Goal: Check status: Check status

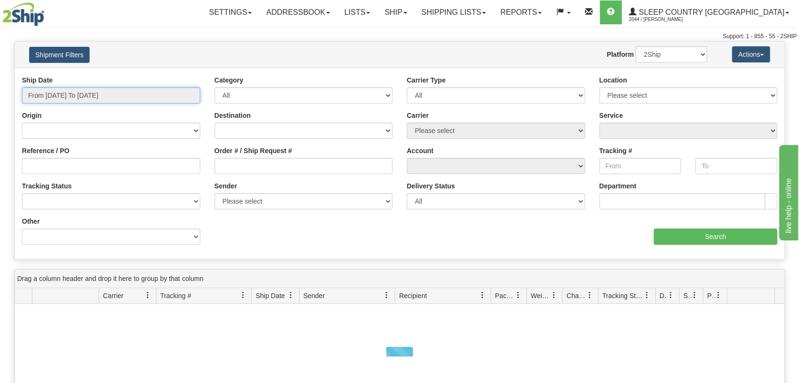
click at [112, 94] on input "From [DATE] To [DATE]" at bounding box center [111, 95] width 178 height 16
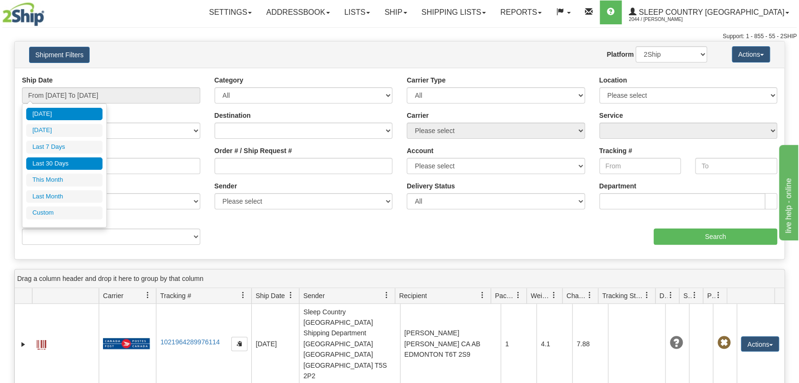
click at [75, 168] on li "Last 30 Days" at bounding box center [64, 163] width 76 height 13
type input "From [DATE] To [DATE]"
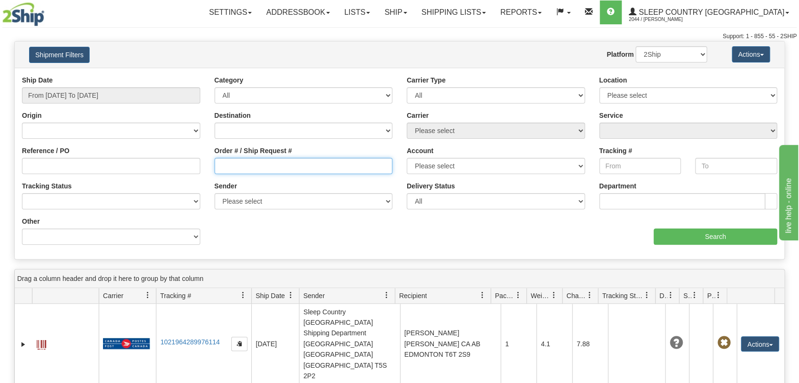
click at [272, 165] on input "Order # / Ship Request #" at bounding box center [304, 166] width 178 height 16
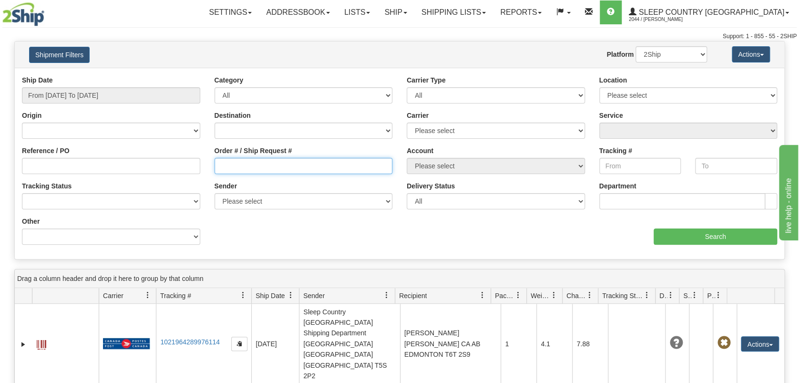
paste input "9000I060851"
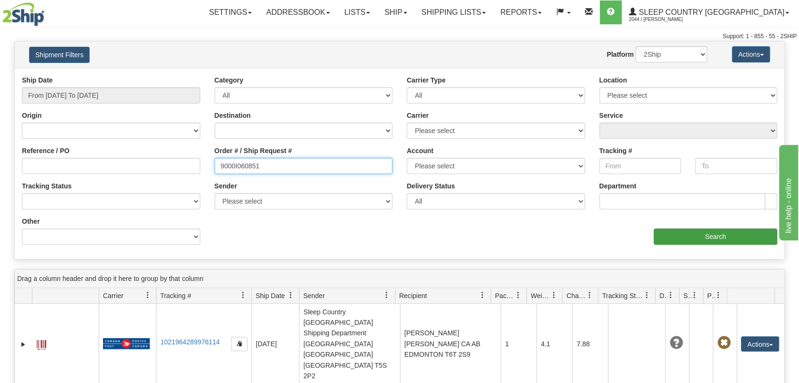
type input "9000I060851"
click at [748, 237] on input "Search" at bounding box center [716, 236] width 124 height 16
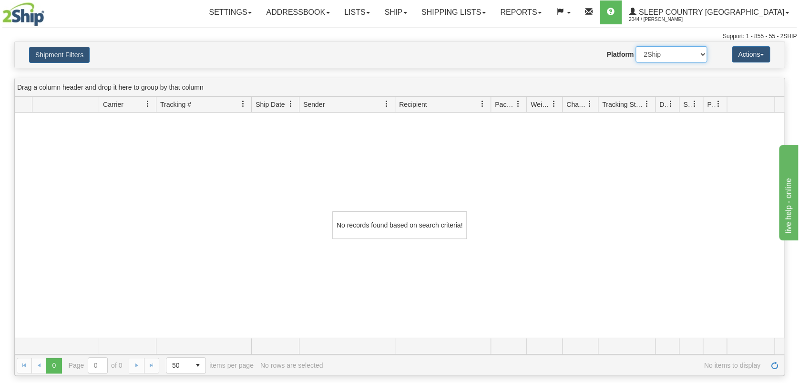
click at [675, 56] on select "2Ship Imported" at bounding box center [672, 54] width 72 height 16
select select "1"
click at [636, 46] on select "2Ship Imported" at bounding box center [672, 54] width 72 height 16
click at [493, 11] on link "Shipping lists" at bounding box center [454, 12] width 79 height 24
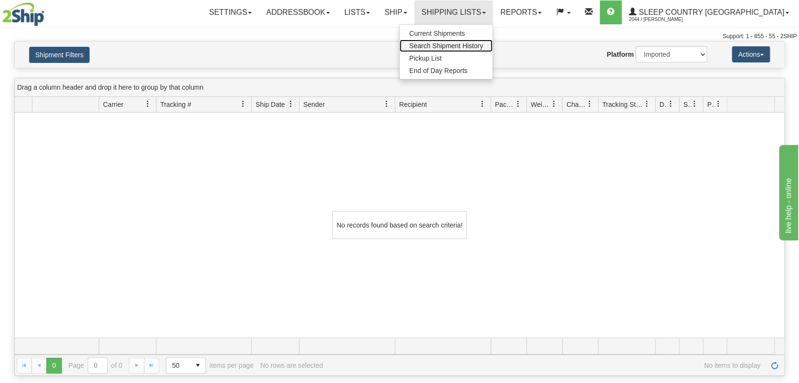
click at [493, 44] on link "Search Shipment History" at bounding box center [446, 46] width 93 height 12
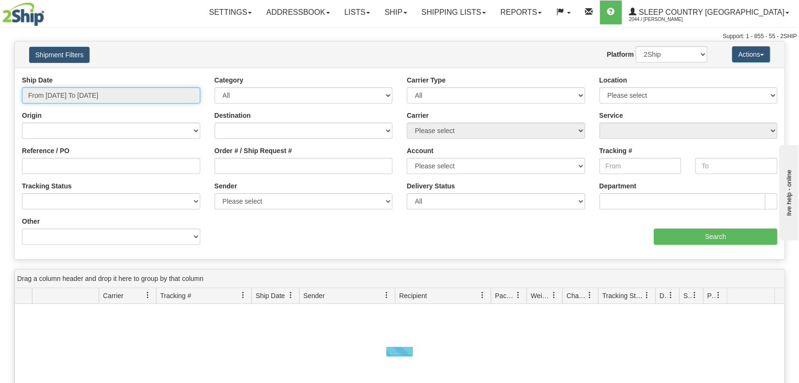
click at [54, 90] on input "From [DATE] To [DATE]" at bounding box center [111, 95] width 178 height 16
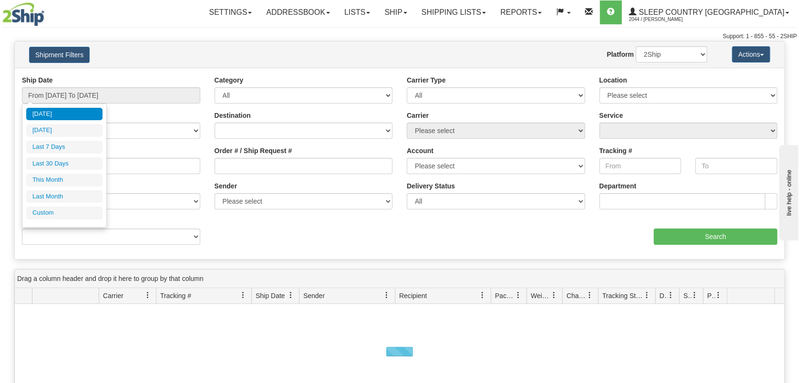
drag, startPoint x: 63, startPoint y: 165, endPoint x: 207, endPoint y: 165, distance: 143.1
click at [65, 165] on li "Last 30 Days" at bounding box center [64, 163] width 76 height 13
type input "From [DATE] To [DATE]"
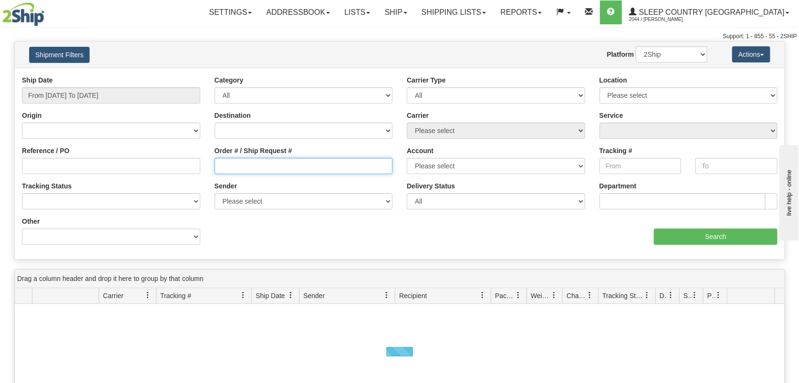
click at [230, 165] on input "Order # / Ship Request #" at bounding box center [304, 166] width 178 height 16
paste input "9000I060851"
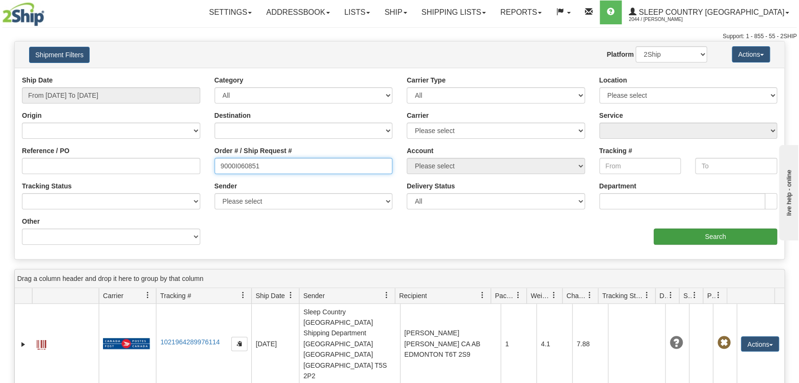
type input "9000I060851"
click at [714, 234] on input "Search" at bounding box center [716, 236] width 124 height 16
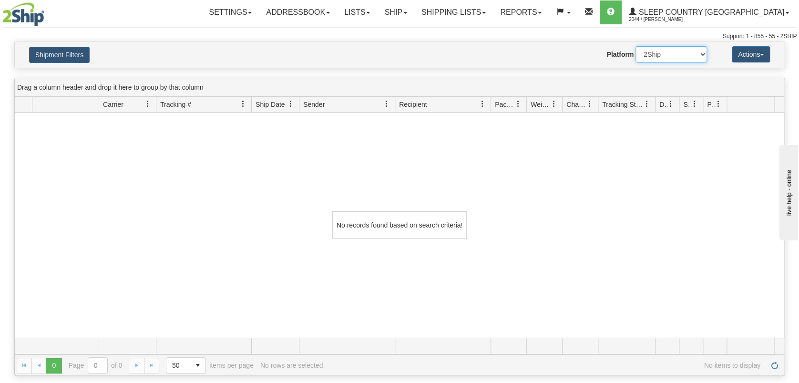
drag, startPoint x: 685, startPoint y: 52, endPoint x: 685, endPoint y: 61, distance: 8.1
click at [685, 52] on select "2Ship Imported" at bounding box center [672, 54] width 72 height 16
select select "1"
click at [636, 46] on select "2Ship Imported" at bounding box center [672, 54] width 72 height 16
click at [585, 169] on div "No records found based on search criteria!" at bounding box center [400, 225] width 770 height 225
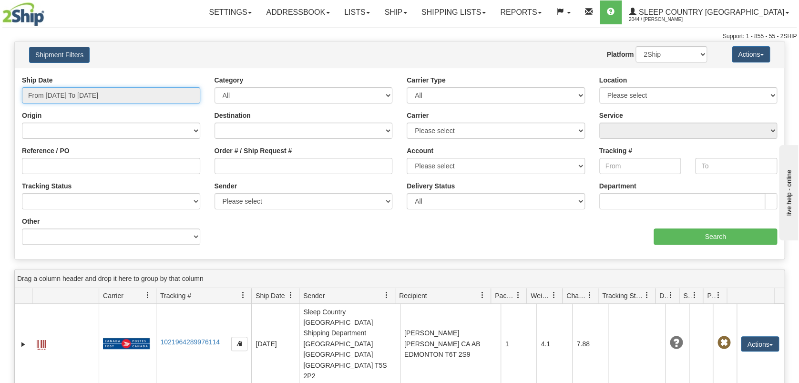
click at [112, 94] on input "From [DATE] To [DATE]" at bounding box center [111, 95] width 178 height 16
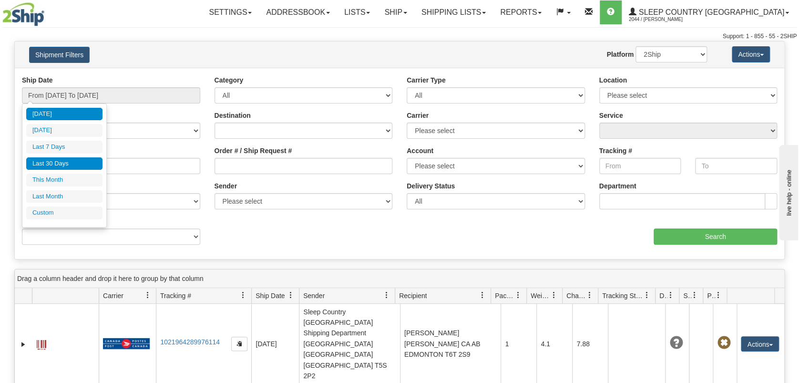
drag, startPoint x: 84, startPoint y: 157, endPoint x: 118, endPoint y: 158, distance: 34.4
click at [84, 157] on li "Last 30 Days" at bounding box center [64, 163] width 76 height 13
type input "From [DATE] To [DATE]"
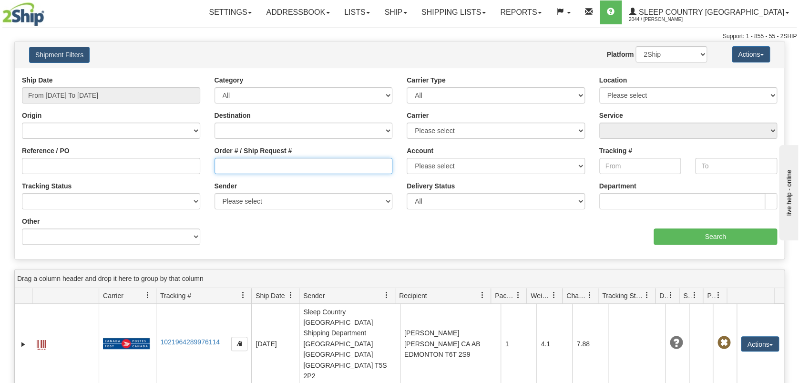
click at [245, 160] on input "Order # / Ship Request #" at bounding box center [304, 166] width 178 height 16
paste input "9000I033566"
type input "9000I033566"
click at [701, 239] on input "Search" at bounding box center [716, 236] width 124 height 16
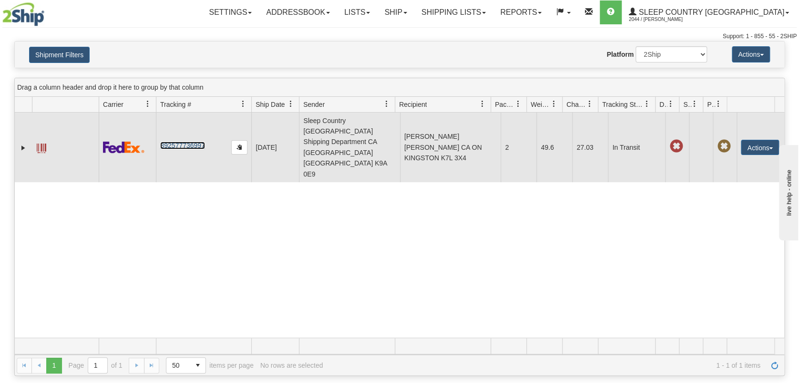
click at [188, 142] on link "392577736997" at bounding box center [182, 146] width 44 height 8
